Goal: Complete application form: Complete application form

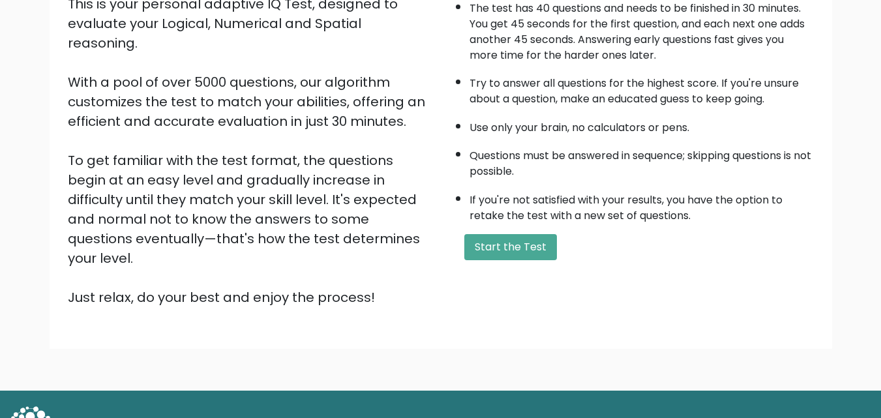
scroll to position [177, 0]
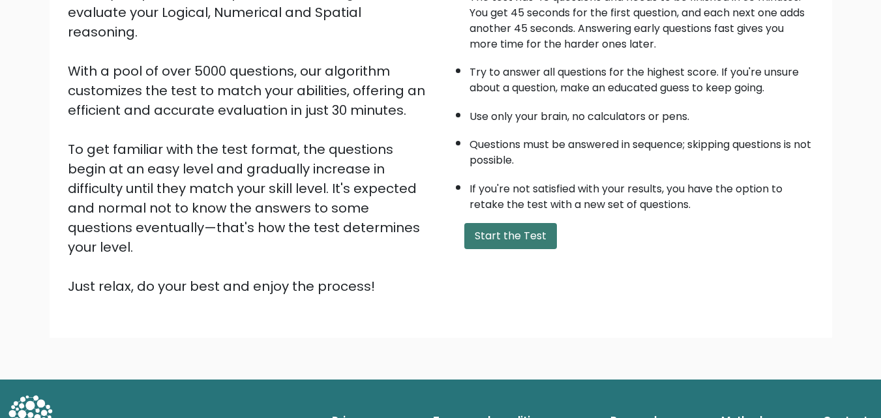
click at [532, 243] on button "Start the Test" at bounding box center [511, 236] width 93 height 26
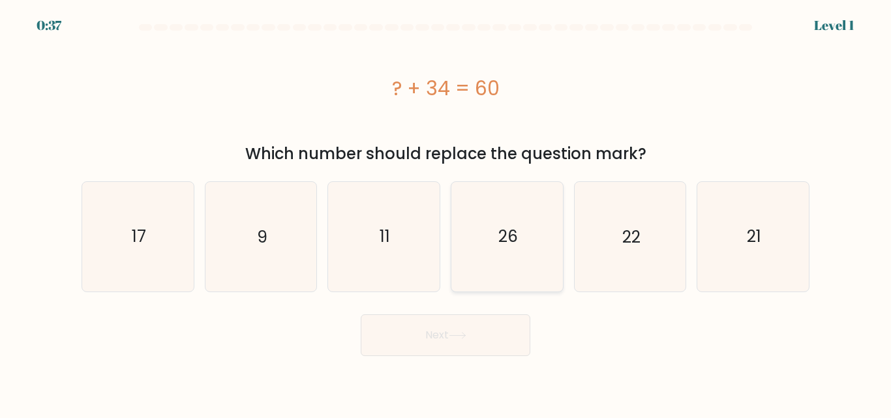
click at [528, 246] on icon "26" at bounding box center [507, 236] width 109 height 109
click at [446, 213] on input "d. 26" at bounding box center [446, 210] width 1 height 3
radio input "true"
click at [444, 333] on button "Next" at bounding box center [446, 335] width 170 height 42
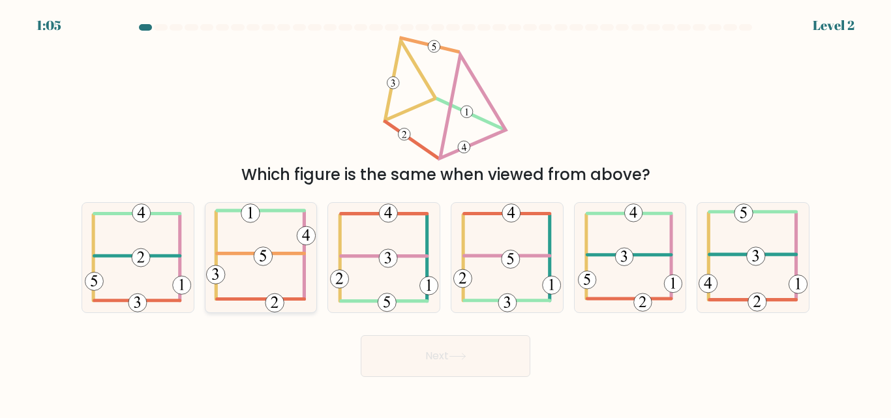
click at [281, 238] on icon at bounding box center [260, 257] width 109 height 109
click at [446, 213] on input "b." at bounding box center [446, 210] width 1 height 3
radio input "true"
click at [431, 354] on button "Next" at bounding box center [446, 356] width 170 height 42
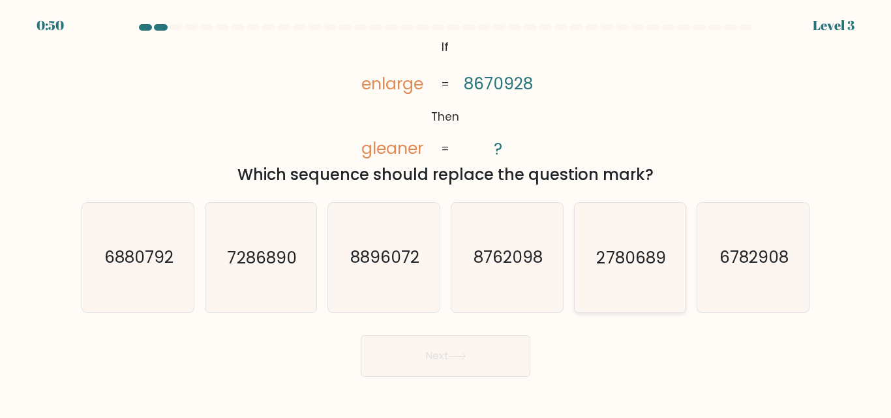
click at [600, 267] on text "2780689" at bounding box center [631, 258] width 69 height 23
click at [446, 213] on input "e. 2780689" at bounding box center [446, 210] width 1 height 3
radio input "true"
click at [495, 369] on button "Next" at bounding box center [446, 356] width 170 height 42
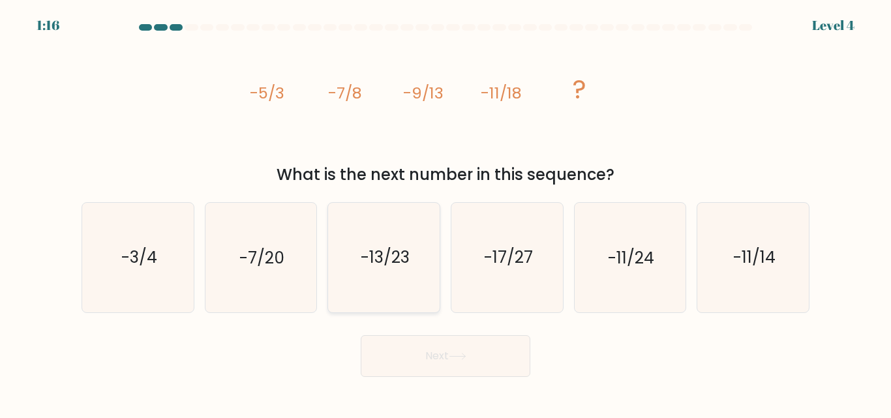
click at [408, 267] on text "-13/23" at bounding box center [385, 258] width 49 height 23
click at [446, 213] on input "c. -13/23" at bounding box center [446, 210] width 1 height 3
radio input "true"
click at [437, 350] on button "Next" at bounding box center [446, 356] width 170 height 42
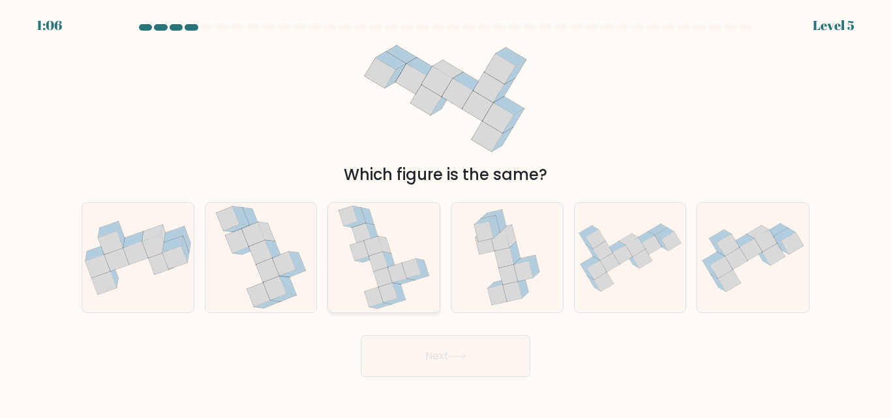
click at [378, 282] on icon at bounding box center [383, 278] width 19 height 20
click at [446, 213] on input "c." at bounding box center [446, 210] width 1 height 3
radio input "true"
click at [435, 361] on button "Next" at bounding box center [446, 356] width 170 height 42
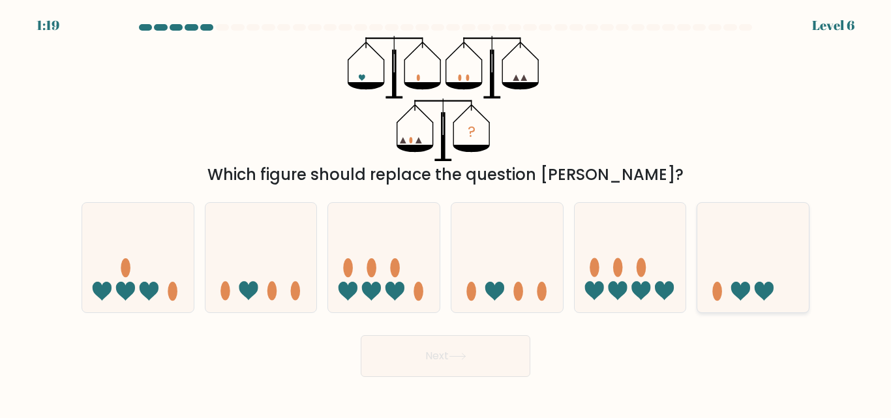
click at [735, 298] on icon at bounding box center [753, 257] width 112 height 92
click at [446, 213] on input "f." at bounding box center [446, 210] width 1 height 3
radio input "true"
click at [483, 356] on button "Next" at bounding box center [446, 356] width 170 height 42
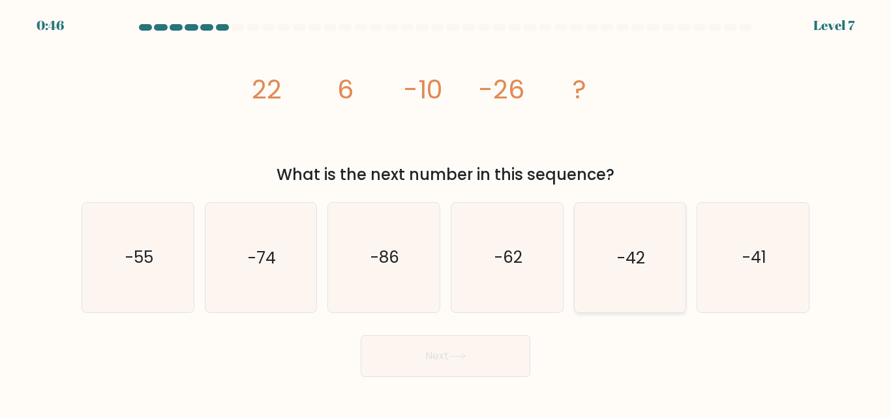
click at [649, 251] on icon "-42" at bounding box center [629, 257] width 109 height 109
click at [446, 213] on input "e. -42" at bounding box center [446, 210] width 1 height 3
radio input "true"
click at [499, 348] on button "Next" at bounding box center [446, 356] width 170 height 42
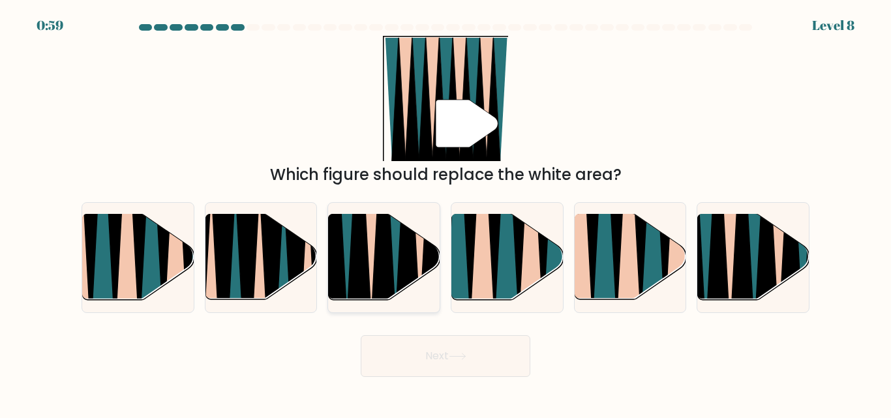
click at [395, 263] on icon at bounding box center [396, 215] width 24 height 222
click at [446, 213] on input "c." at bounding box center [446, 210] width 1 height 3
radio input "true"
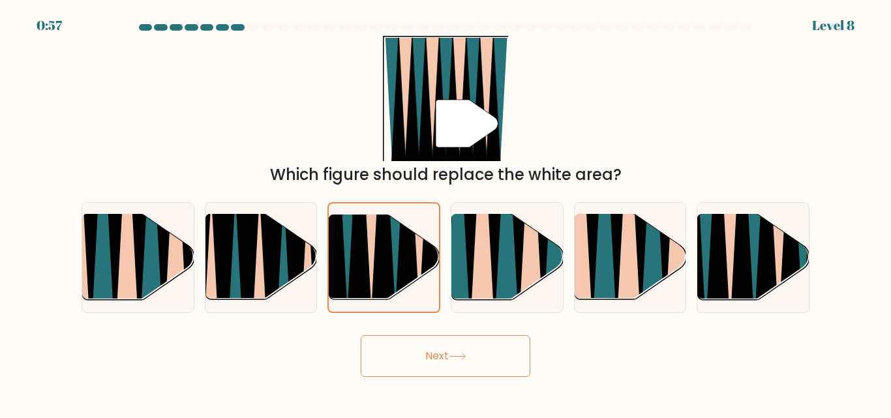
click at [453, 354] on icon at bounding box center [458, 356] width 18 height 7
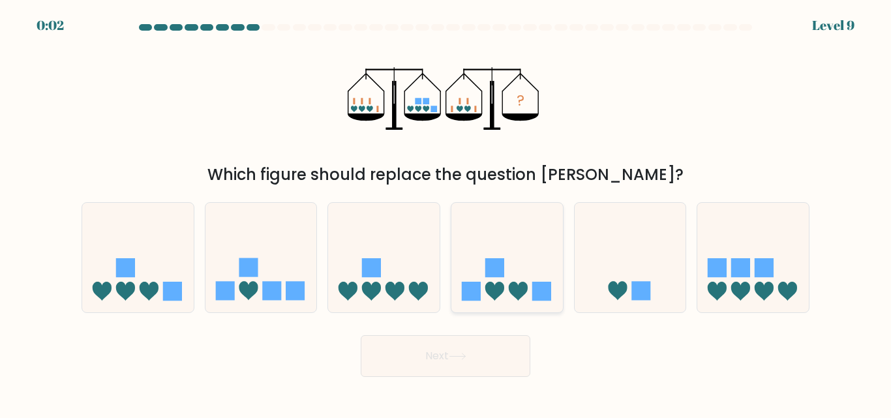
click at [523, 269] on icon at bounding box center [507, 257] width 112 height 92
click at [446, 213] on input "d." at bounding box center [446, 210] width 1 height 3
radio input "true"
click at [485, 358] on button "Next" at bounding box center [446, 356] width 170 height 42
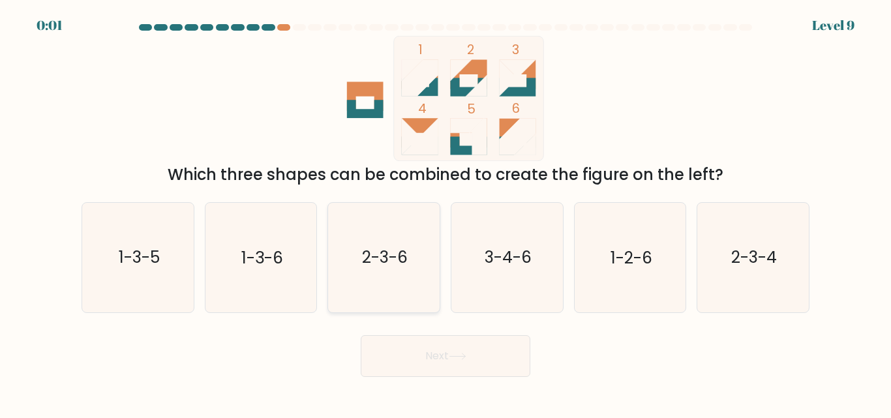
click at [390, 239] on icon "2-3-6" at bounding box center [383, 257] width 109 height 109
click at [446, 213] on input "c. 2-3-6" at bounding box center [446, 210] width 1 height 3
radio input "true"
click at [465, 369] on button "Next" at bounding box center [446, 356] width 170 height 42
